Goal: Obtain resource: Download file/media

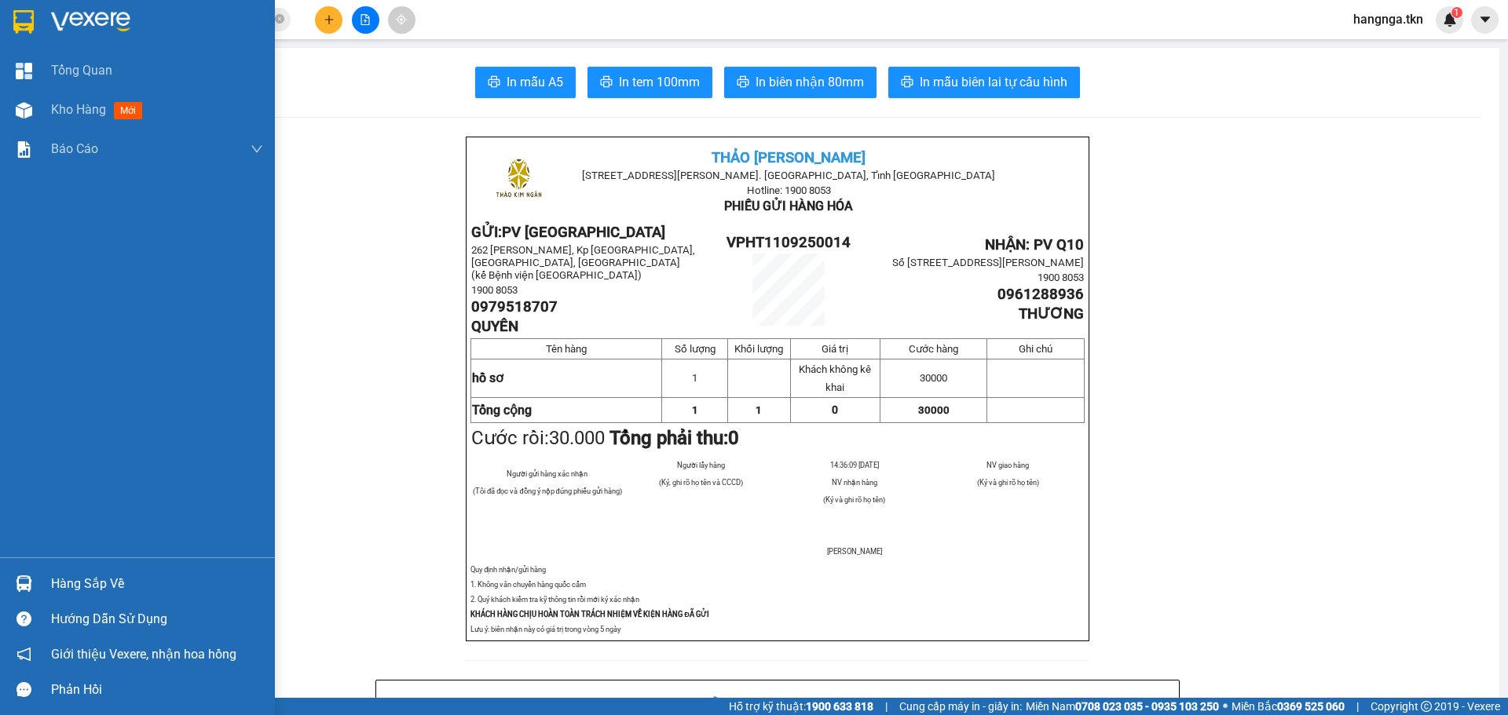
click at [35, 17] on div at bounding box center [23, 21] width 27 height 27
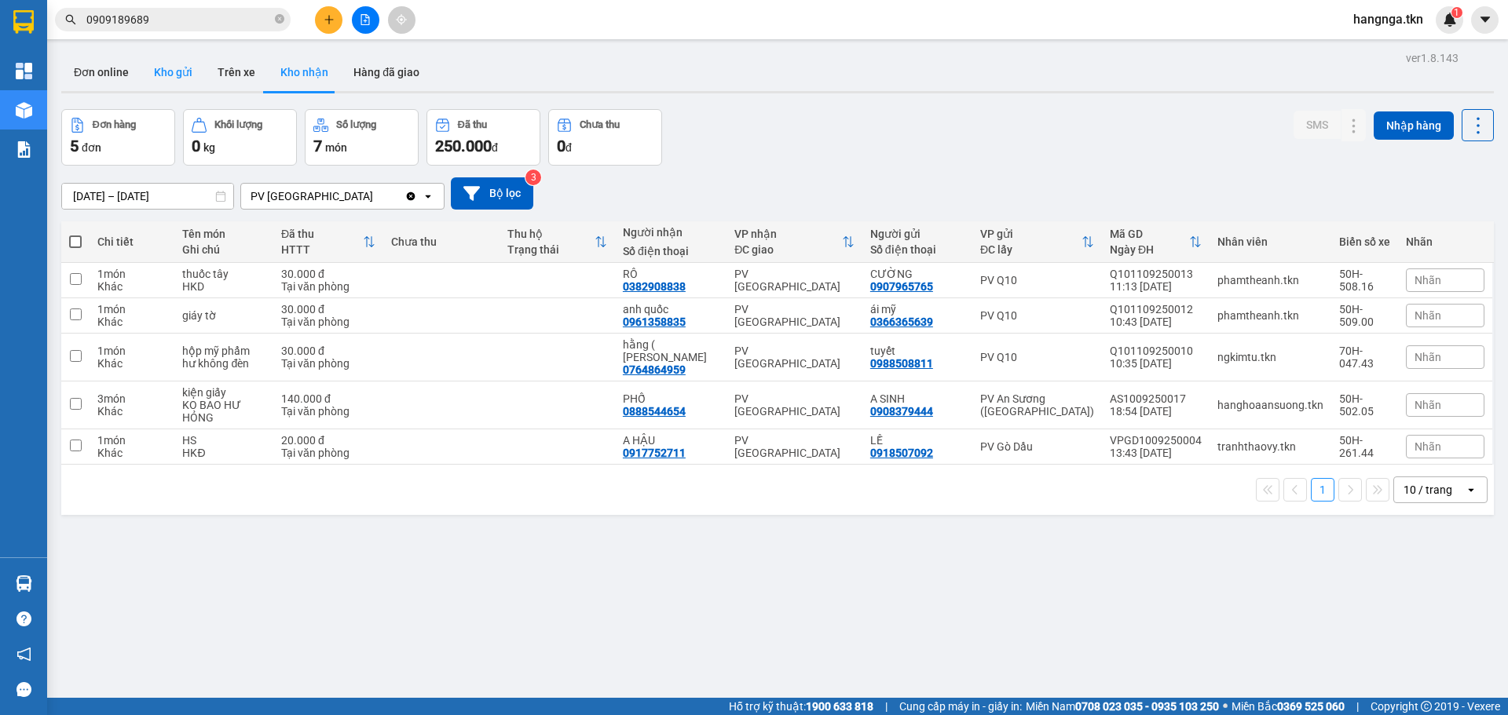
click at [160, 70] on button "Kho gửi" at bounding box center [173, 72] width 64 height 38
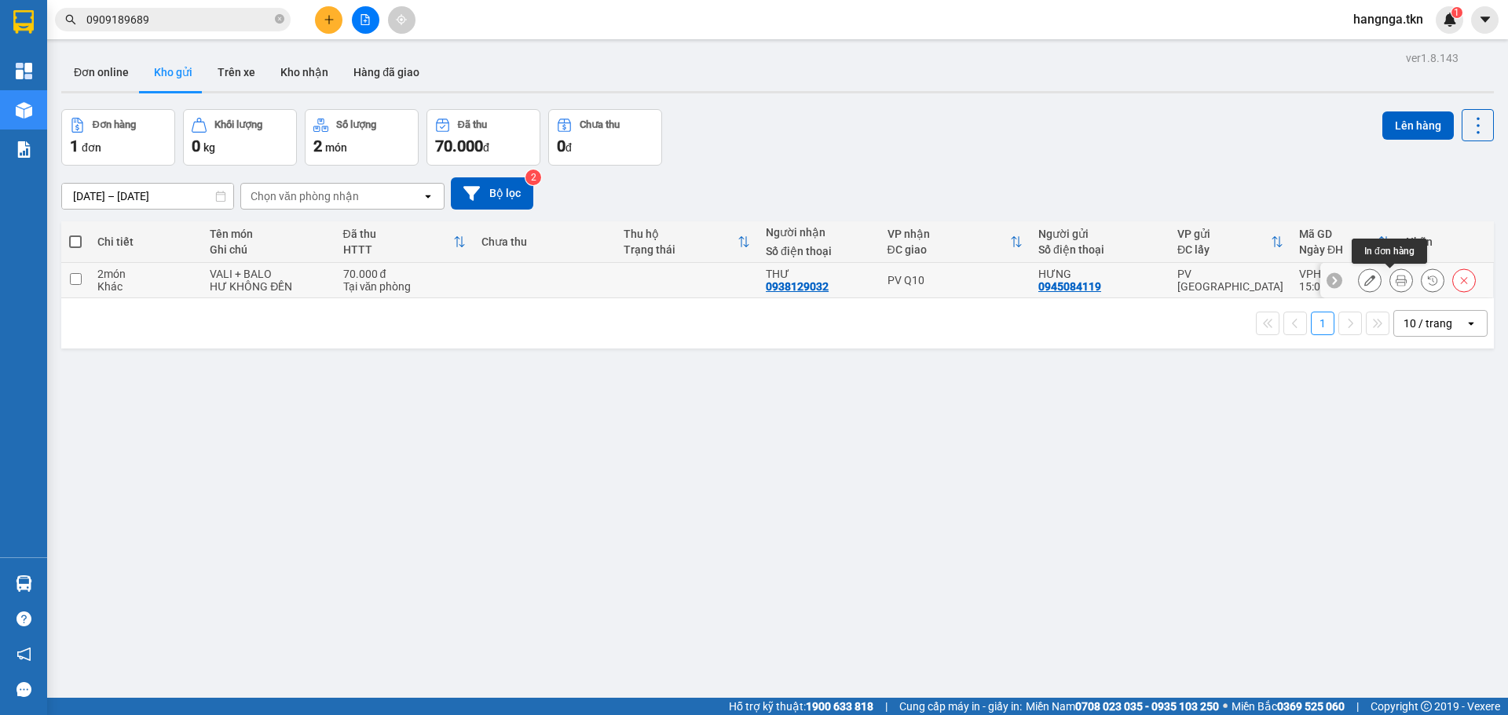
click at [1390, 285] on button at bounding box center [1401, 280] width 22 height 27
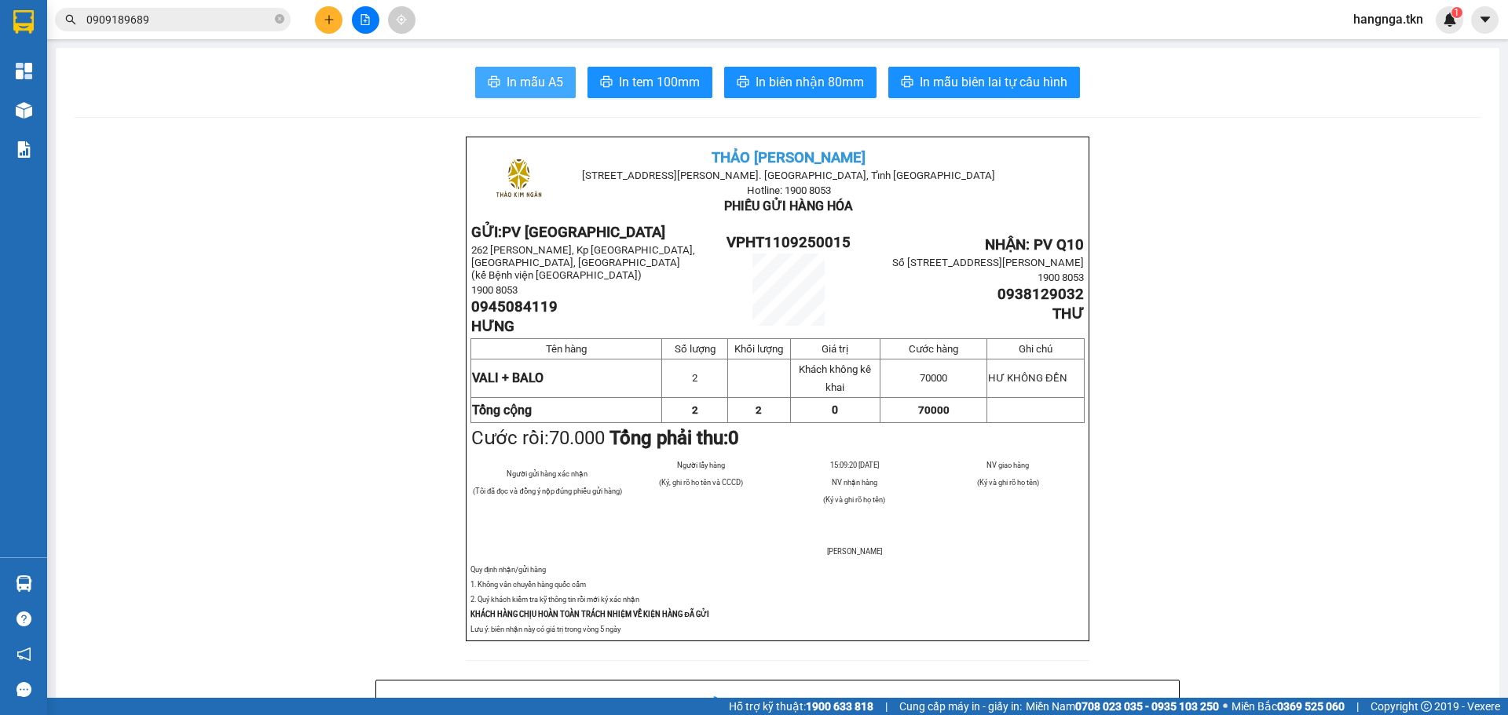
click at [528, 72] on span "In mẫu A5" at bounding box center [534, 82] width 57 height 20
